Goal: Find specific page/section: Find specific page/section

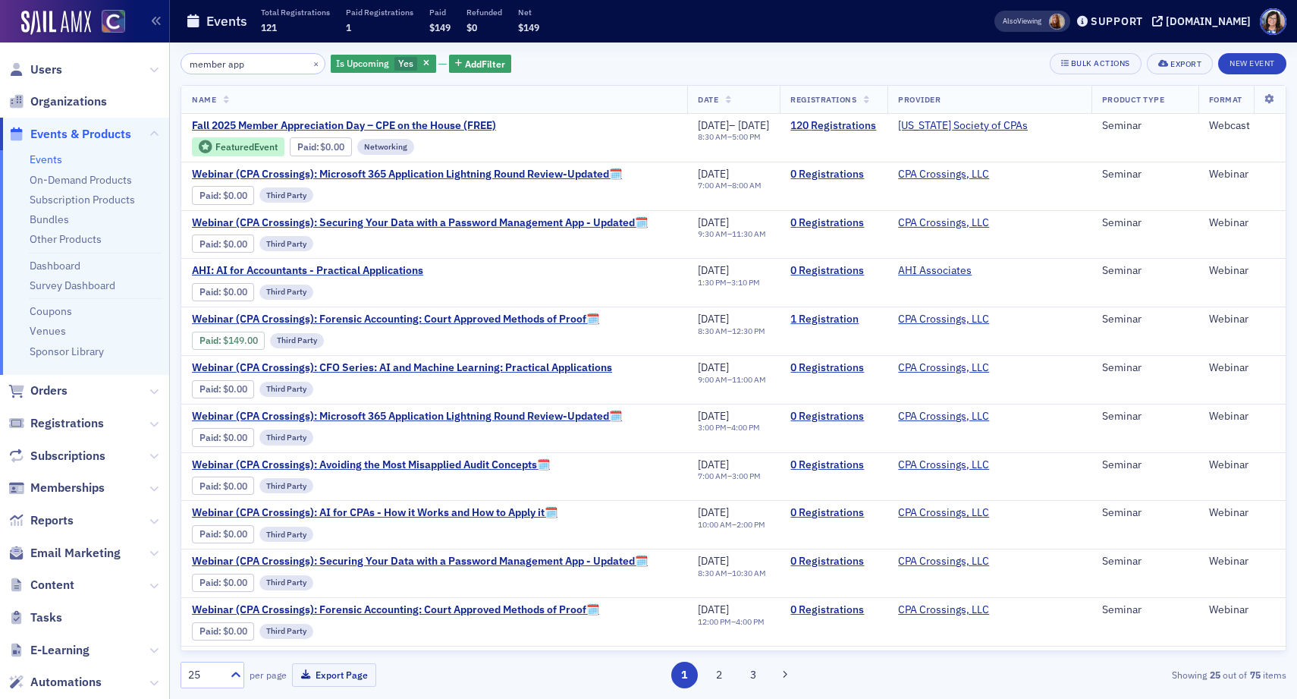
drag, startPoint x: 231, startPoint y: 64, endPoint x: 181, endPoint y: 64, distance: 49.3
click at [179, 60] on div "member app × Is Upcoming Yes Add Filter Bulk Actions Export New Event Name Date…" at bounding box center [733, 370] width 1127 height 656
click at [1172, 236] on td "Seminar" at bounding box center [1144, 234] width 107 height 49
click at [309, 62] on button "×" at bounding box center [316, 63] width 14 height 14
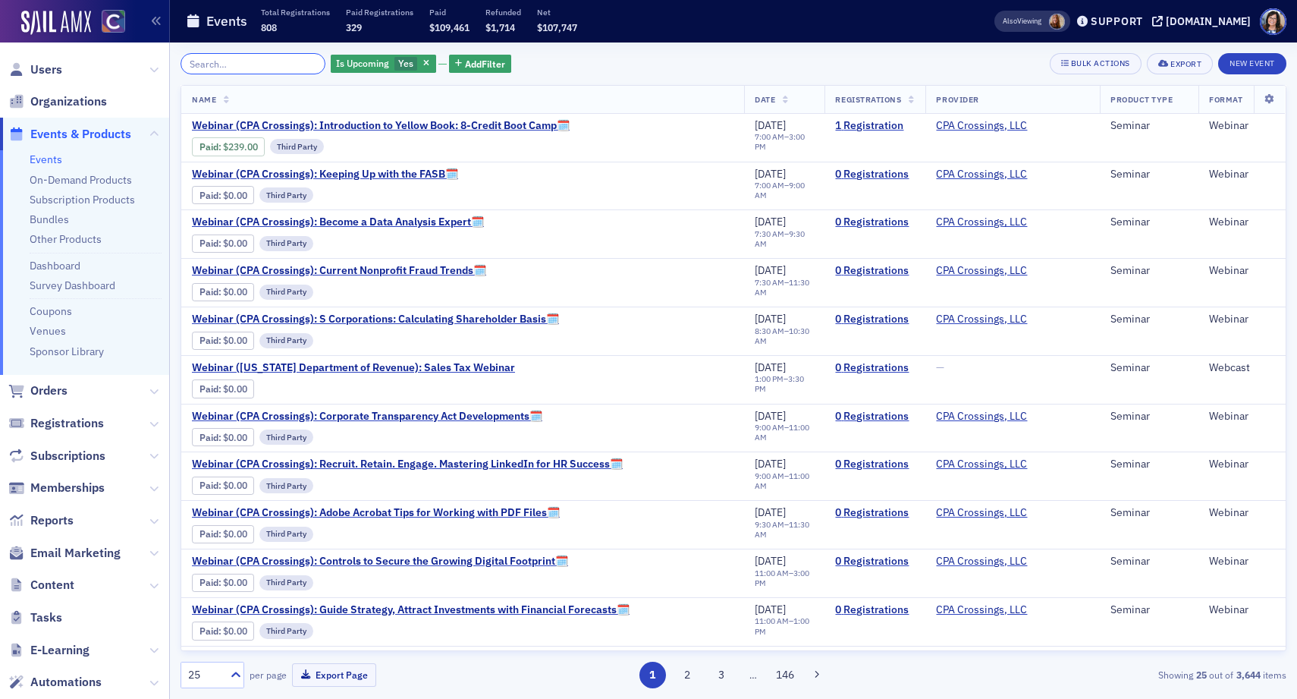
click at [246, 62] on input "search" at bounding box center [253, 63] width 145 height 21
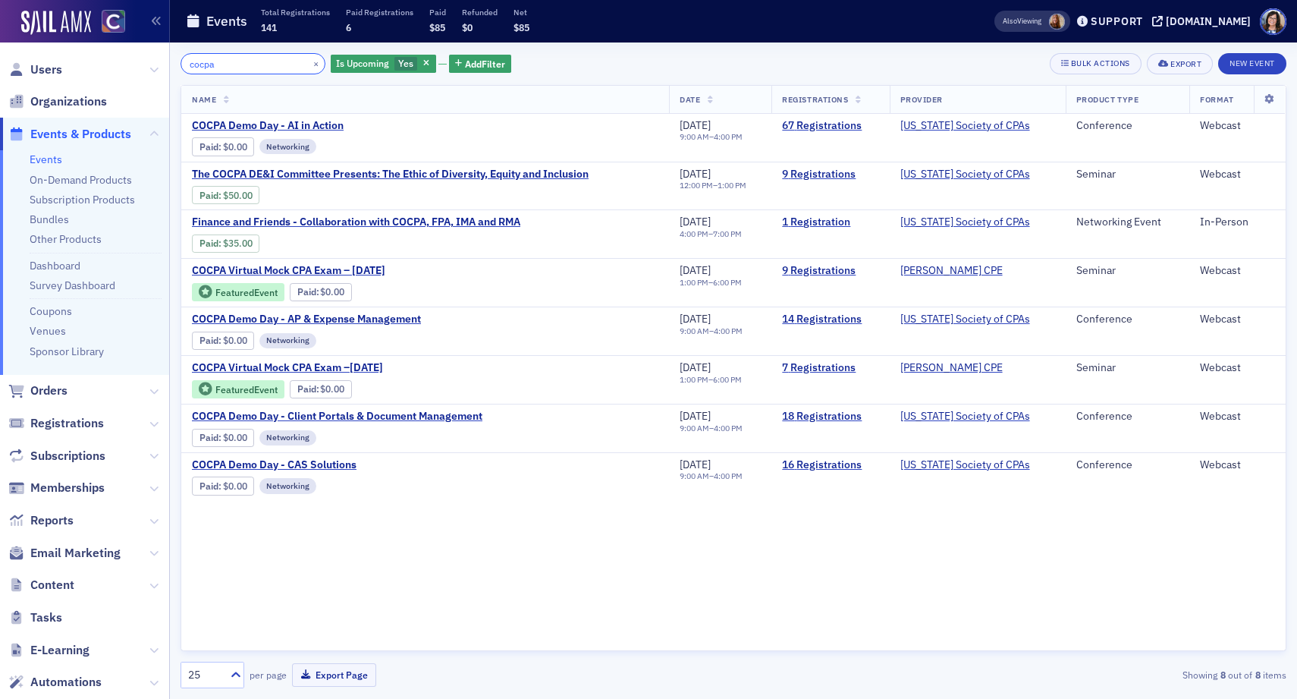
type input "cocpa"
